Goal: Task Accomplishment & Management: Manage account settings

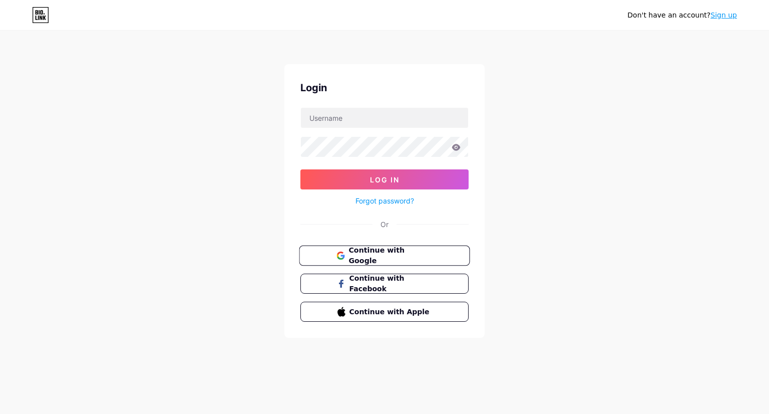
click at [383, 254] on span "Continue with Google" at bounding box center [391, 256] width 84 height 22
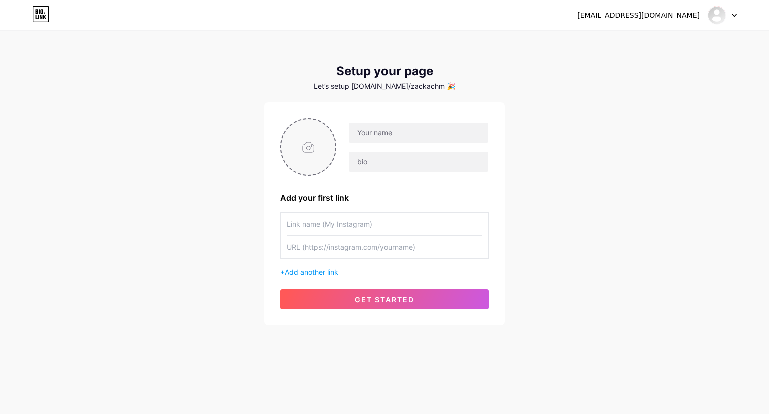
click at [312, 147] on input "file" at bounding box center [308, 147] width 54 height 56
type input "C:\fakepath\[PERSON_NAME].png"
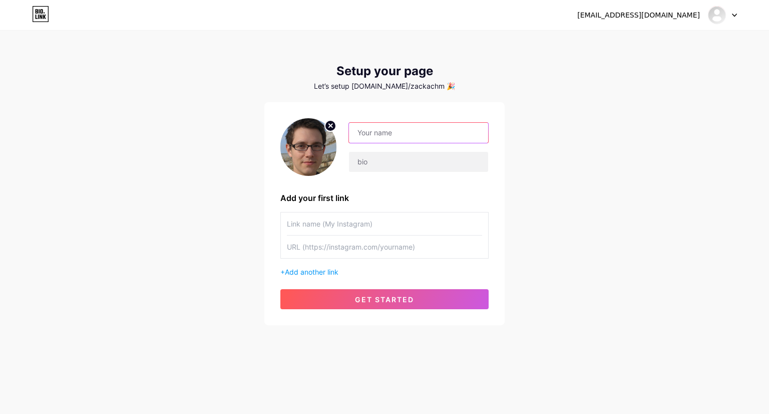
click at [390, 132] on input "text" at bounding box center [418, 133] width 139 height 20
click at [363, 129] on input "text" at bounding box center [418, 133] width 139 height 20
click at [316, 225] on input "text" at bounding box center [384, 223] width 195 height 23
click at [321, 271] on span "Add another link" at bounding box center [312, 271] width 54 height 9
